Goal: Task Accomplishment & Management: Complete application form

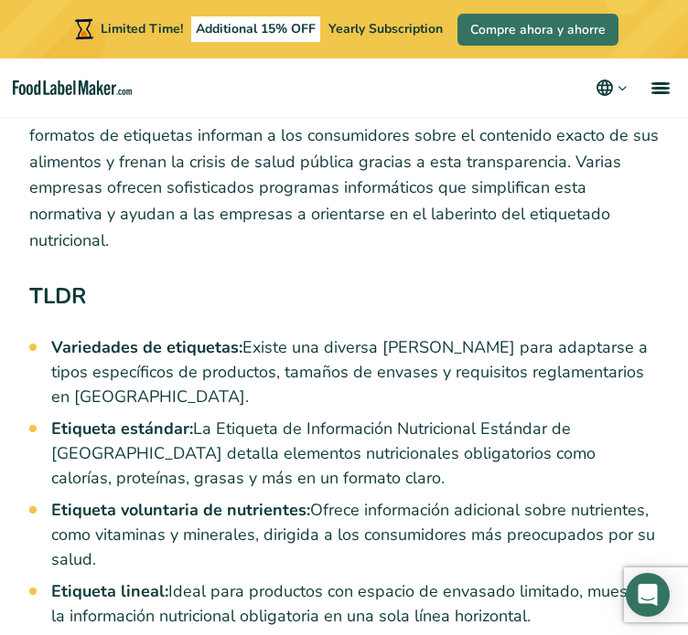
scroll to position [366, 0]
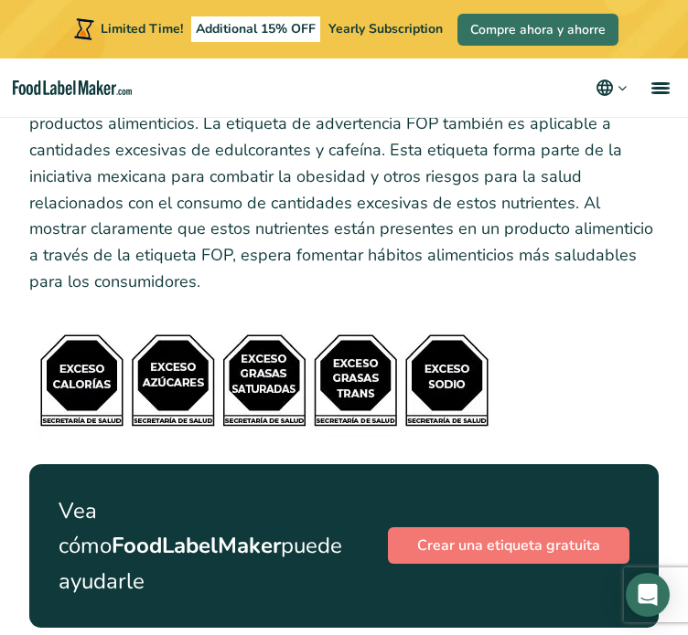
scroll to position [7453, 0]
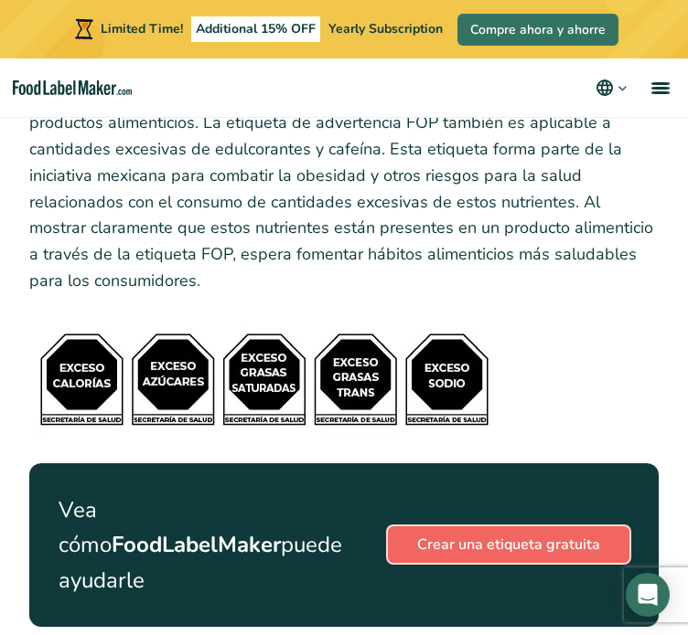
click at [490, 527] on link "Crear una etiqueta gratuita" at bounding box center [508, 545] width 241 height 37
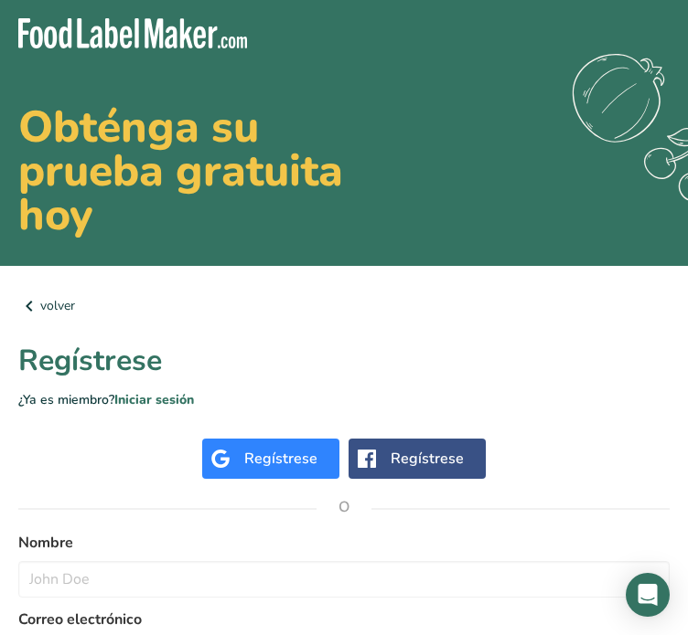
click at [241, 462] on div "Regístrese" at bounding box center [270, 459] width 137 height 40
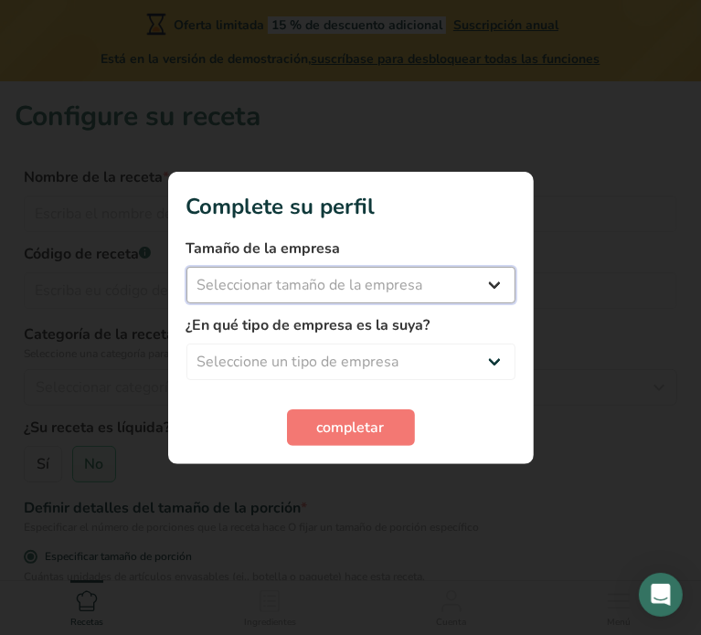
click at [348, 292] on select "Seleccionar tamaño de la empresa Menos de 10 empleados De 10 a 50 empleados De …" at bounding box center [351, 285] width 329 height 37
select select "3"
click at [187, 267] on select "Seleccionar tamaño de la empresa Menos de 10 empleados De 10 a 50 empleados De …" at bounding box center [351, 285] width 329 height 37
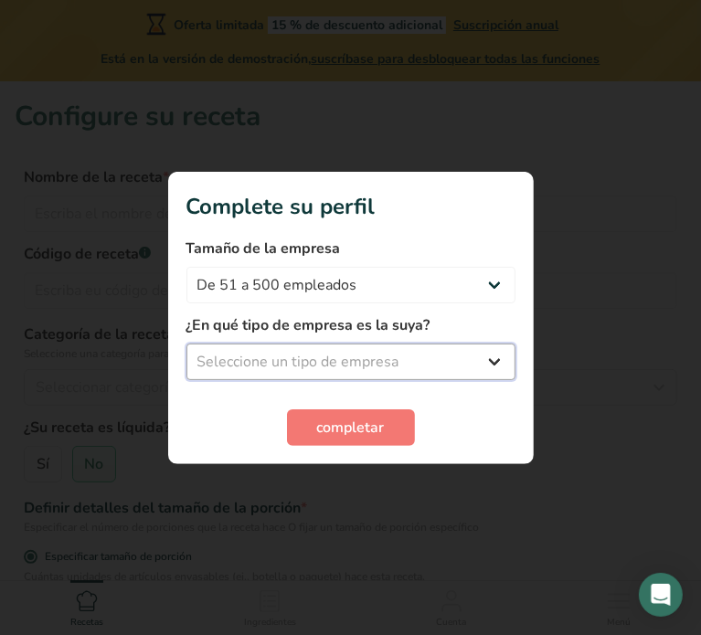
click at [325, 367] on select "Seleccione un tipo de empresa Fabricante de alimentos envasados Restaurante y c…" at bounding box center [351, 362] width 329 height 37
select select "1"
click at [187, 344] on select "Seleccione un tipo de empresa Fabricante de alimentos envasados Restaurante y c…" at bounding box center [351, 362] width 329 height 37
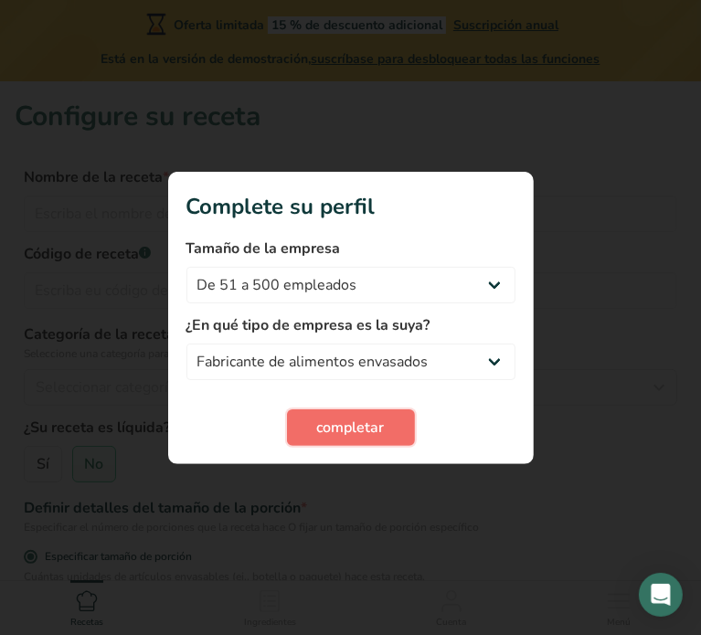
click at [333, 427] on span "completar" at bounding box center [351, 428] width 68 height 22
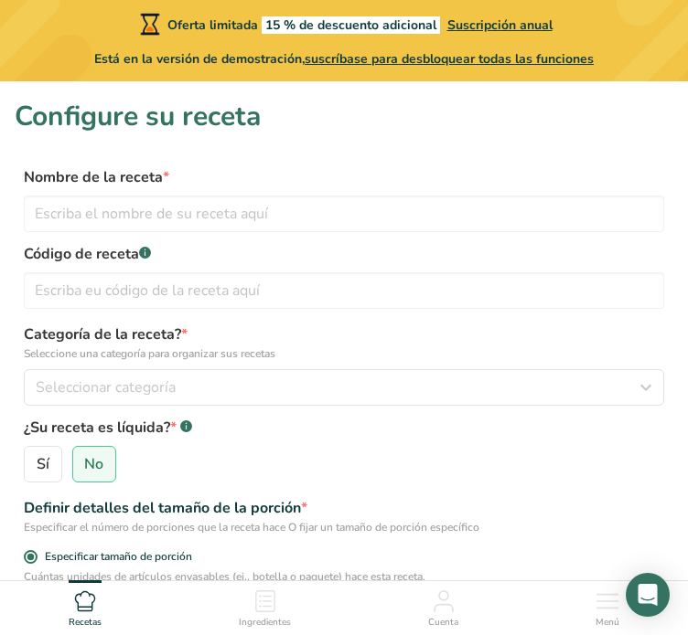
drag, startPoint x: 0, startPoint y: 0, endPoint x: 293, endPoint y: 188, distance: 347.9
